Goal: Navigation & Orientation: Find specific page/section

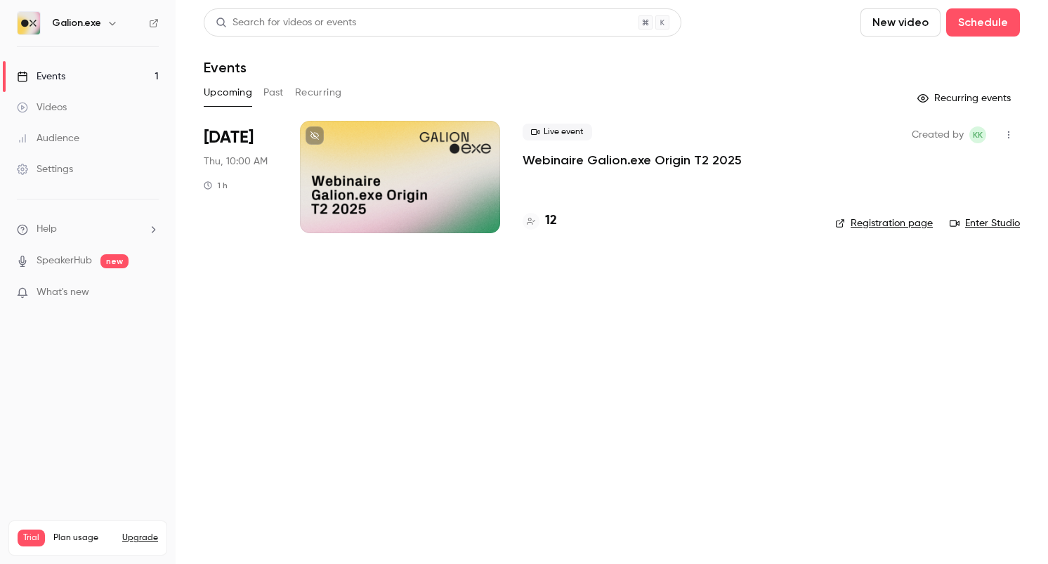
click at [979, 225] on link "Enter Studio" at bounding box center [985, 223] width 70 height 14
